Goal: Transaction & Acquisition: Purchase product/service

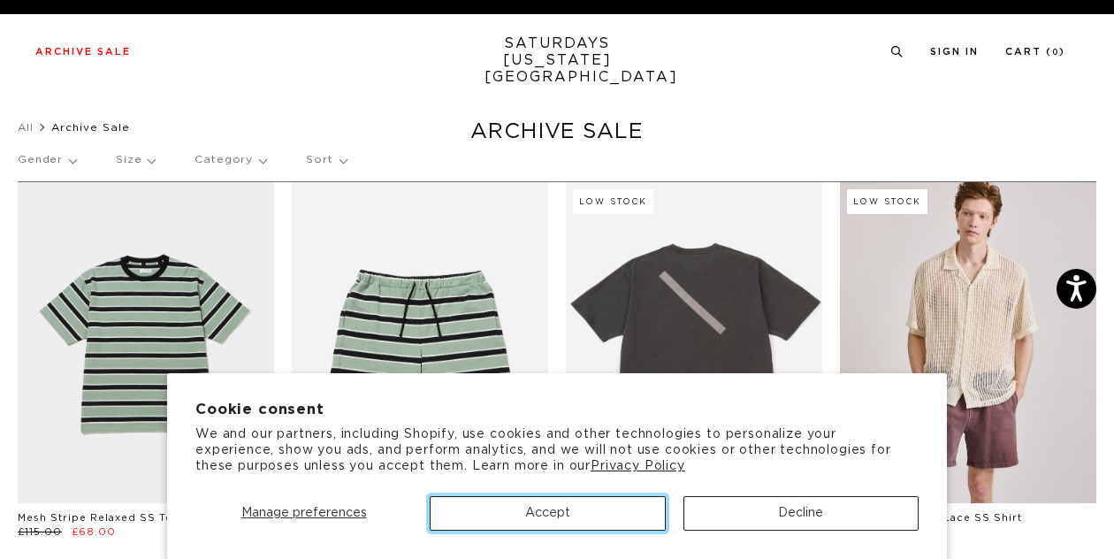
click at [577, 516] on button "Accept" at bounding box center [547, 513] width 235 height 34
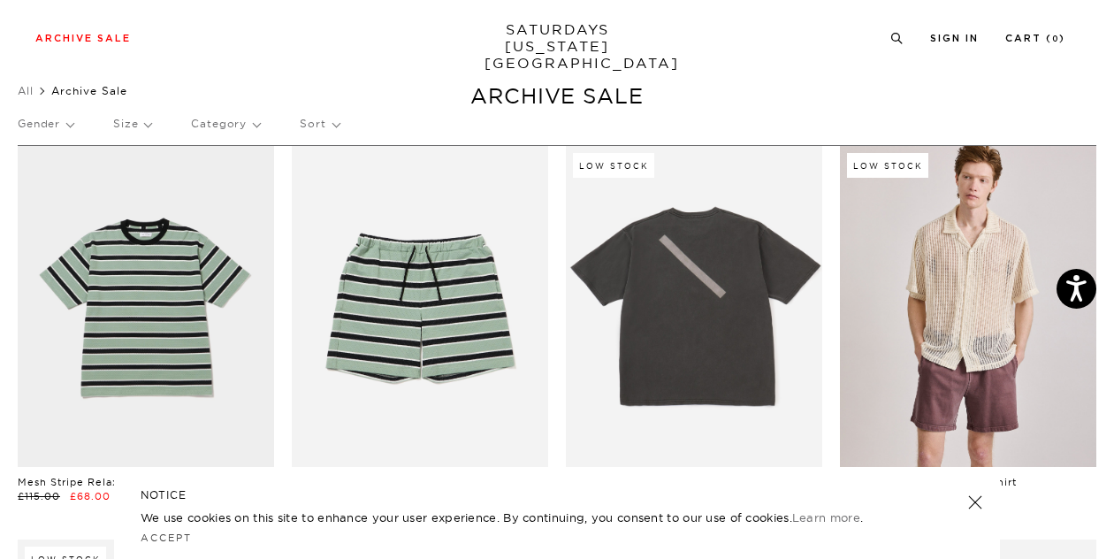
scroll to position [34, 0]
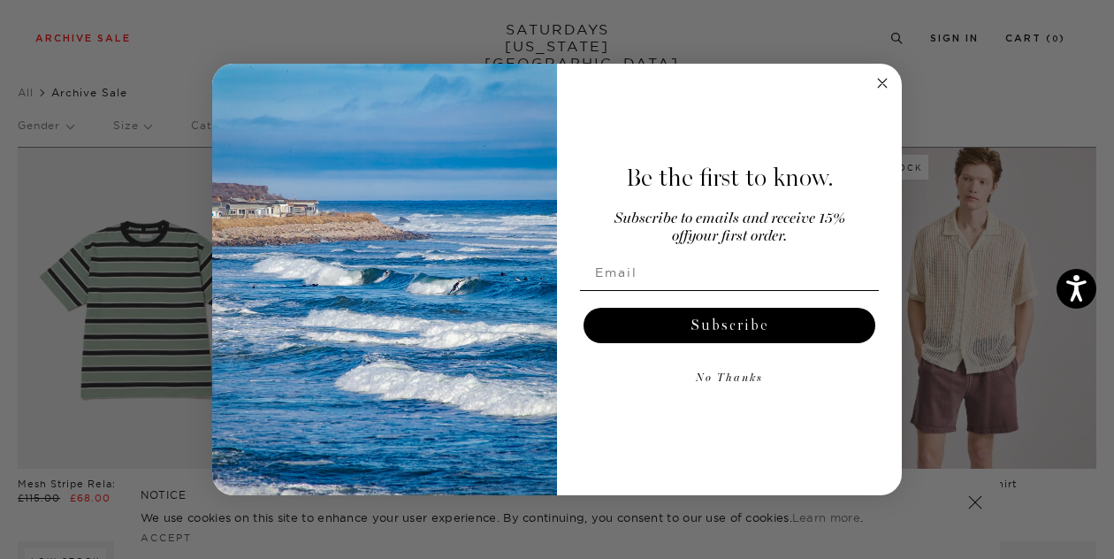
click at [875, 84] on circle "Close dialog" at bounding box center [883, 83] width 20 height 20
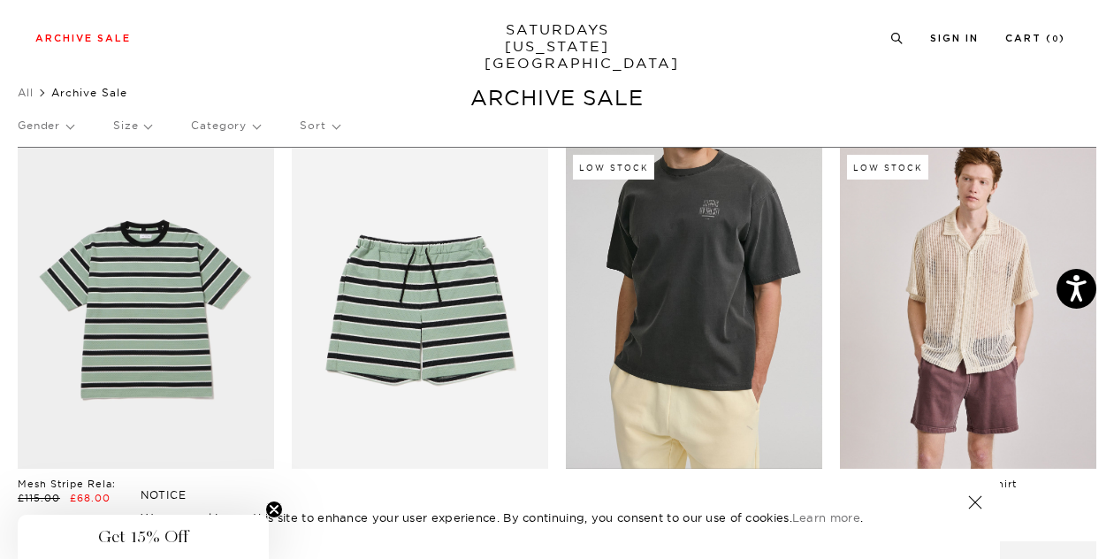
click at [722, 275] on link at bounding box center [694, 308] width 256 height 321
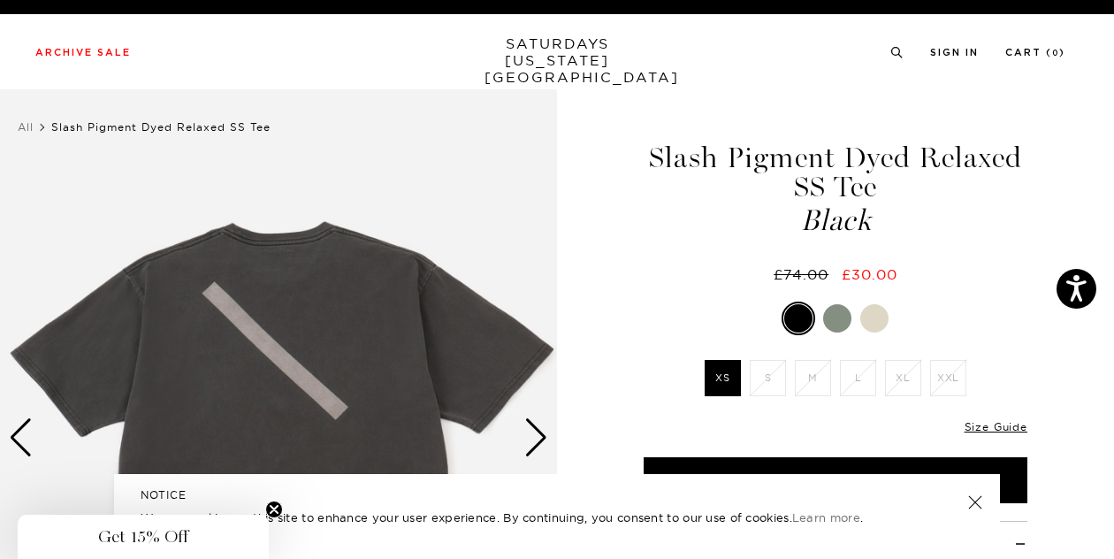
click at [840, 319] on div at bounding box center [837, 318] width 28 height 28
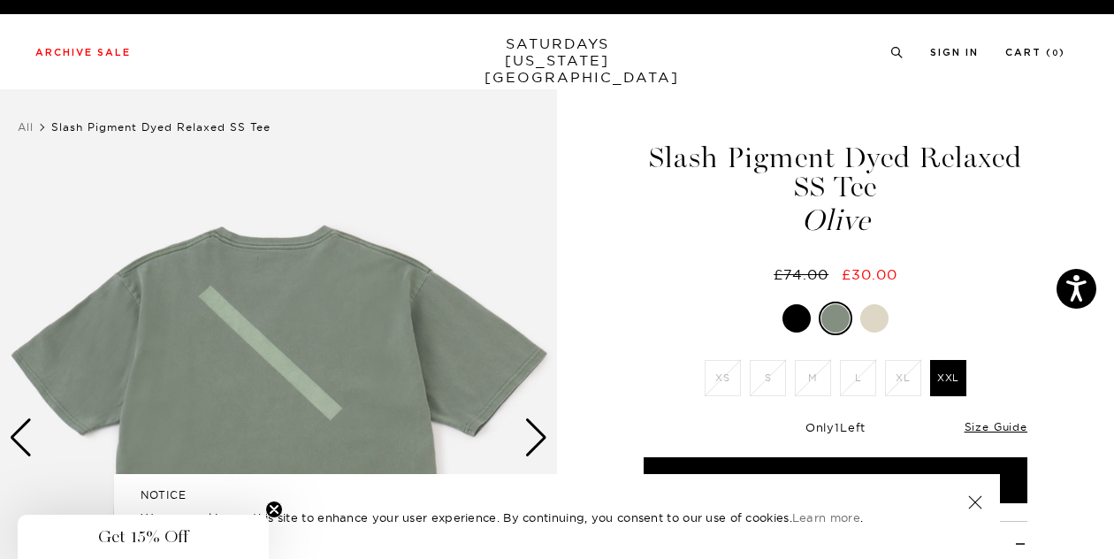
click at [886, 327] on div at bounding box center [836, 319] width 384 height 34
click at [875, 319] on div at bounding box center [874, 318] width 28 height 28
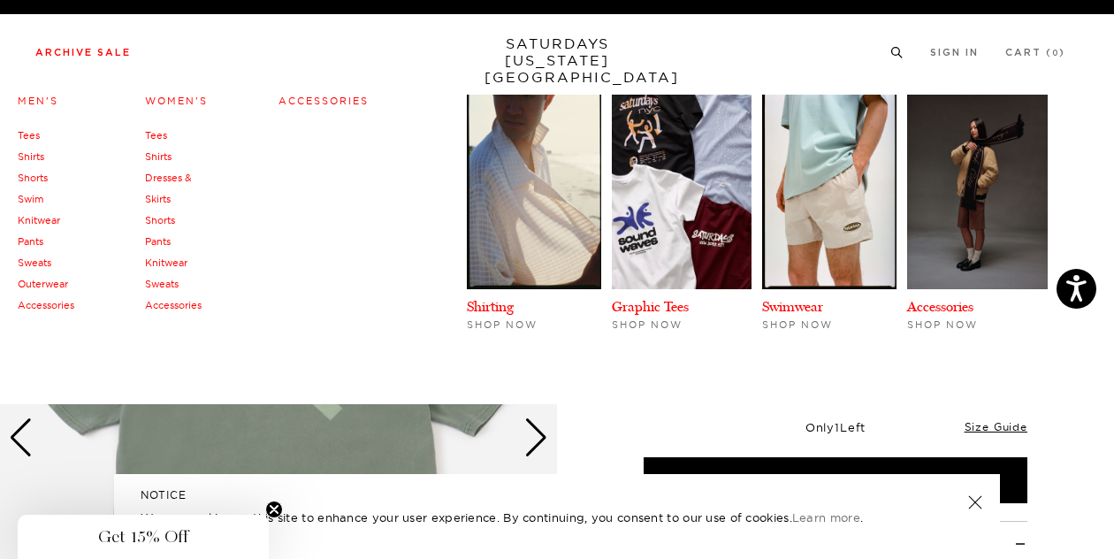
click at [60, 56] on link "Archive Sale" at bounding box center [83, 53] width 96 height 10
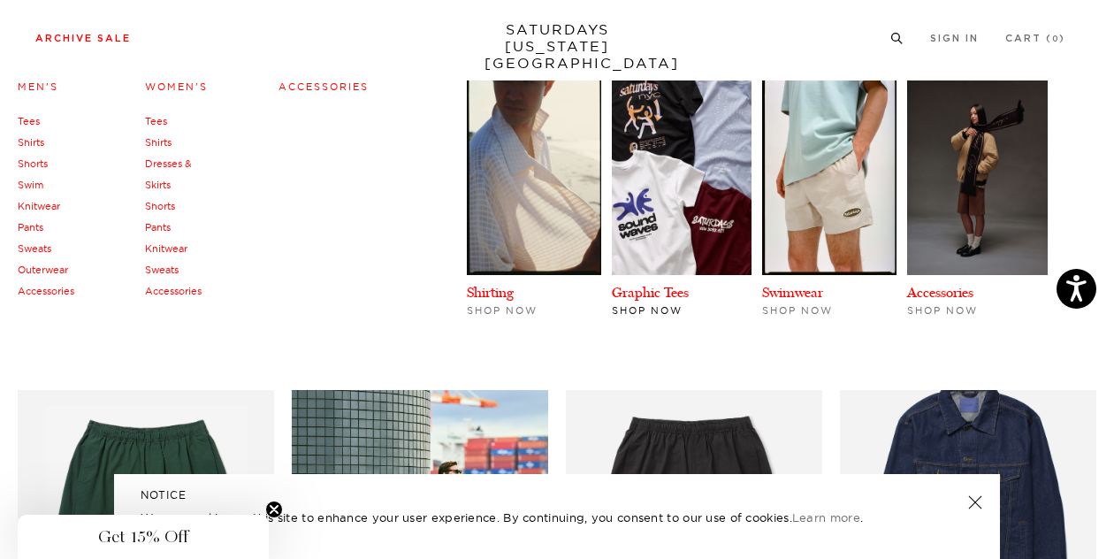
scroll to position [248, 11]
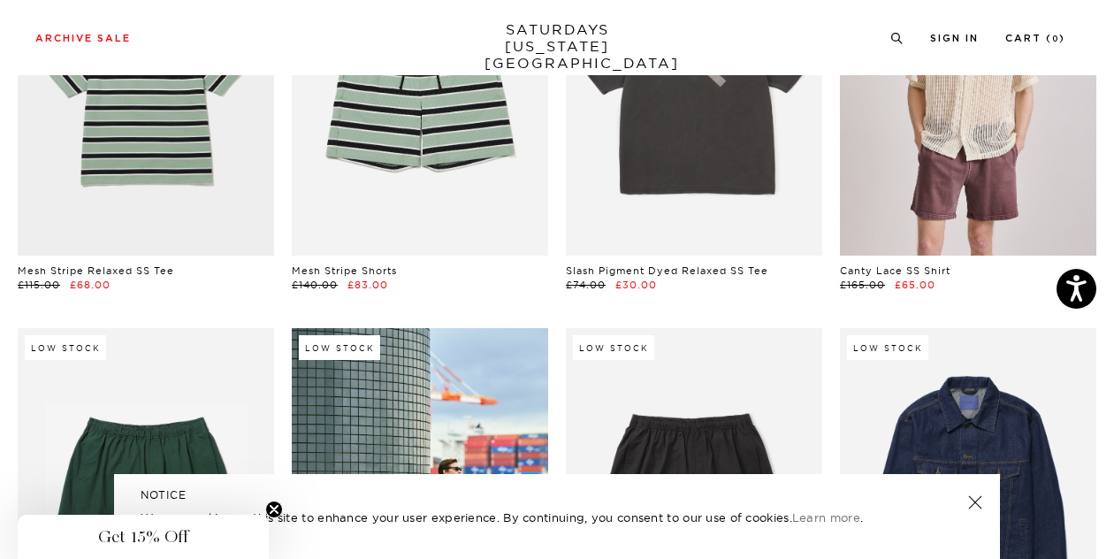
click at [971, 499] on link at bounding box center [975, 502] width 25 height 25
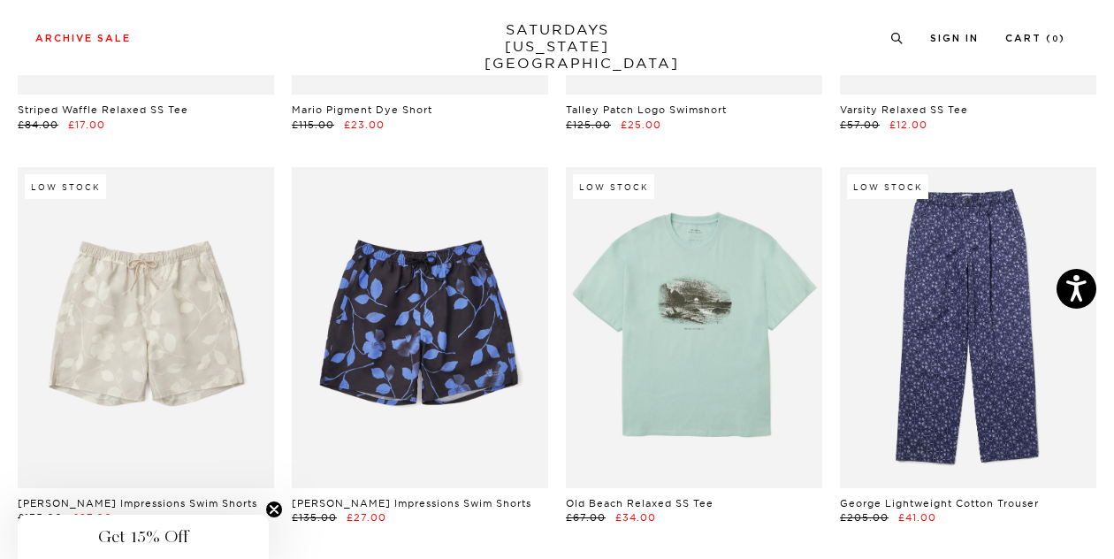
scroll to position [6305, 11]
click at [831, 373] on div "Low Stock George Lightweight Cotton Trouser £205.00 £41.00" at bounding box center [968, 345] width 274 height 358
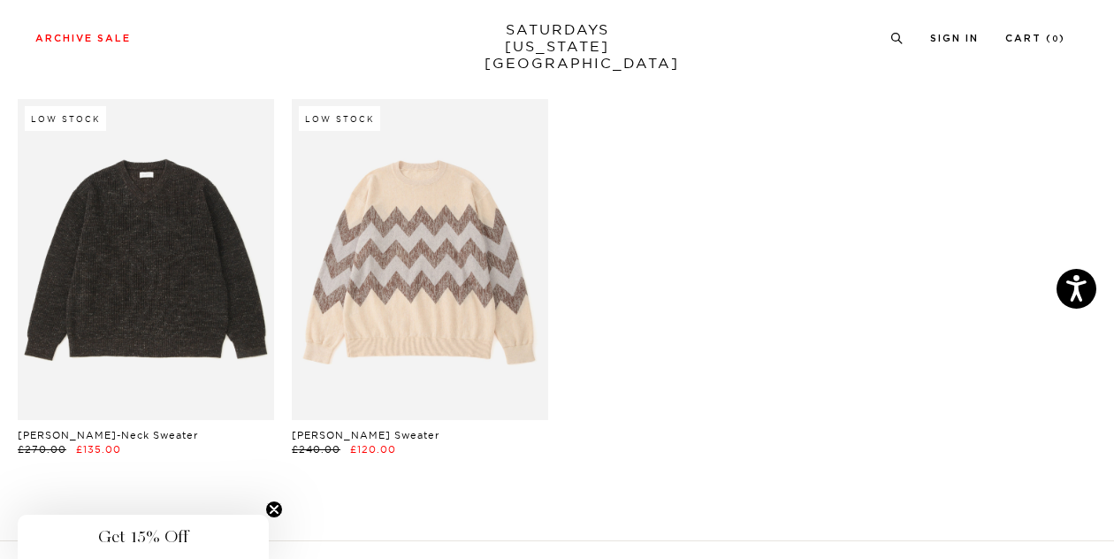
scroll to position [25678, 11]
